Goal: Feedback & Contribution: Leave review/rating

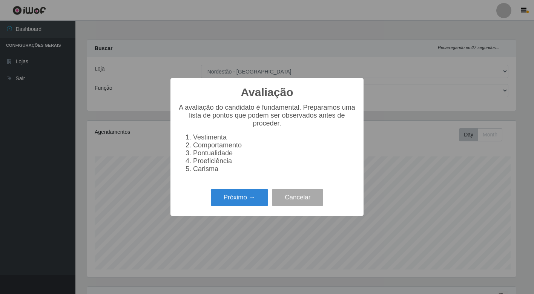
select select "454"
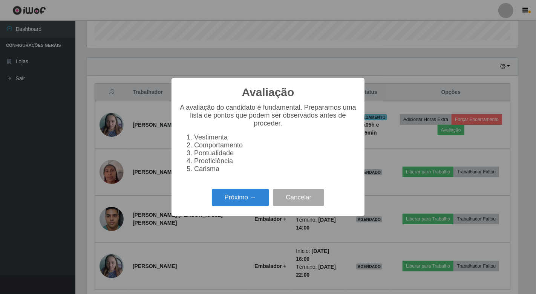
scroll to position [156, 431]
click at [248, 201] on button "Próximo →" at bounding box center [240, 198] width 57 height 18
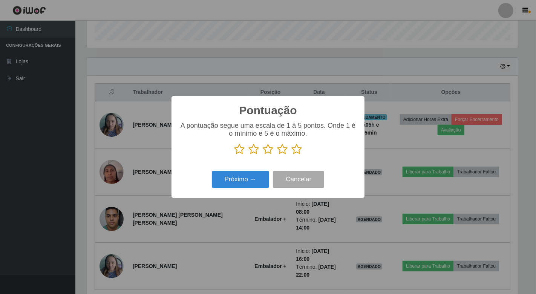
click at [293, 148] on icon at bounding box center [297, 149] width 11 height 11
click at [292, 155] on input "radio" at bounding box center [292, 155] width 0 height 0
click at [253, 183] on button "Próximo →" at bounding box center [240, 180] width 57 height 18
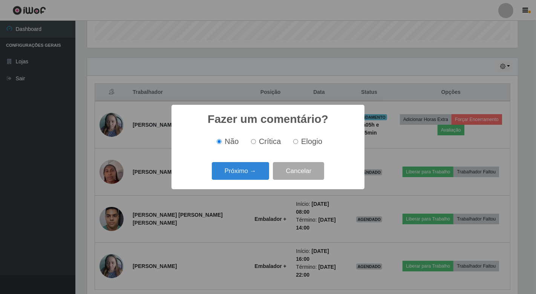
click at [297, 142] on input "Elogio" at bounding box center [295, 141] width 5 height 5
radio input "true"
click at [244, 173] on button "Próximo →" at bounding box center [240, 171] width 57 height 18
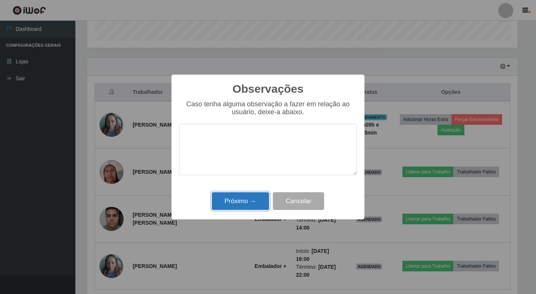
click at [249, 201] on button "Próximo →" at bounding box center [240, 201] width 57 height 18
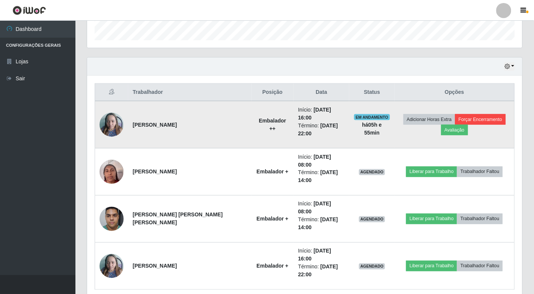
scroll to position [207, 0]
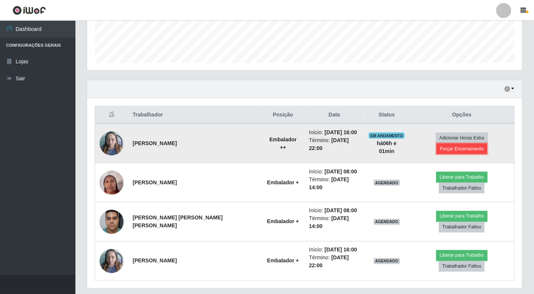
click at [477, 144] on button "Forçar Encerramento" at bounding box center [462, 149] width 51 height 11
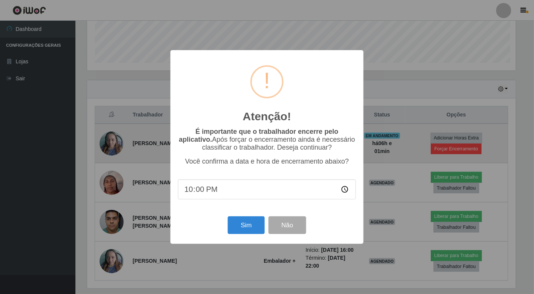
scroll to position [156, 431]
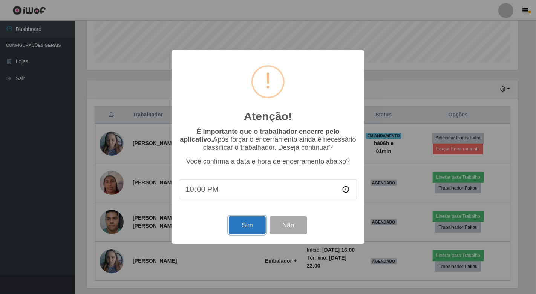
click at [248, 230] on button "Sim" at bounding box center [247, 225] width 37 height 18
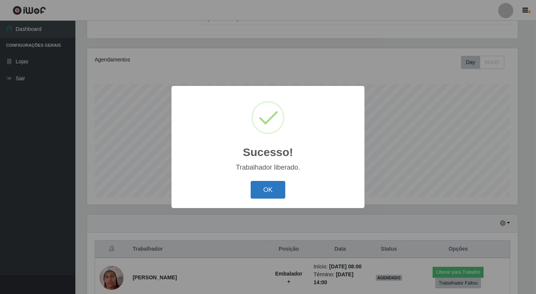
click at [269, 190] on button "OK" at bounding box center [268, 190] width 35 height 18
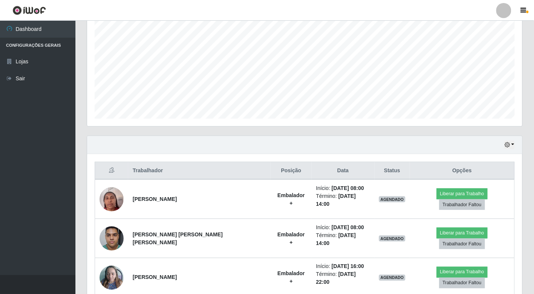
scroll to position [156, 0]
